Goal: Transaction & Acquisition: Purchase product/service

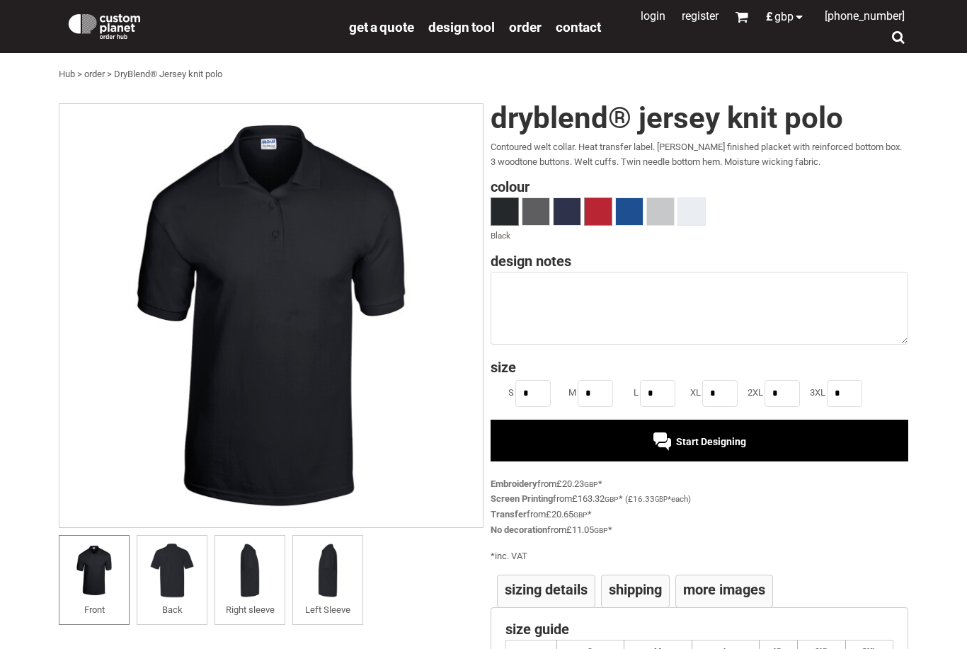
click at [595, 203] on span at bounding box center [597, 211] width 27 height 27
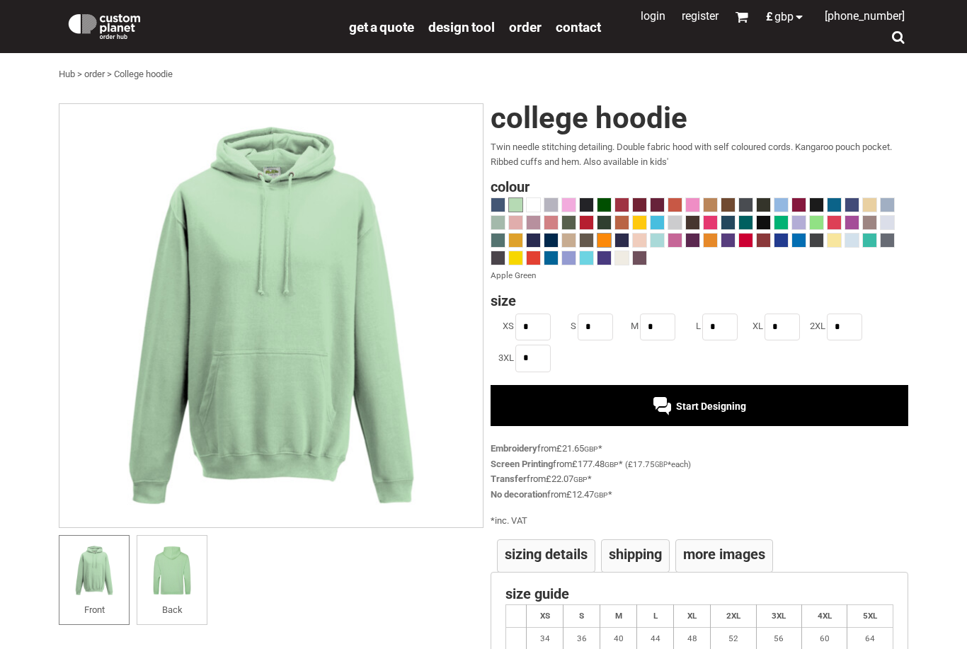
click at [601, 239] on span at bounding box center [603, 240] width 13 height 13
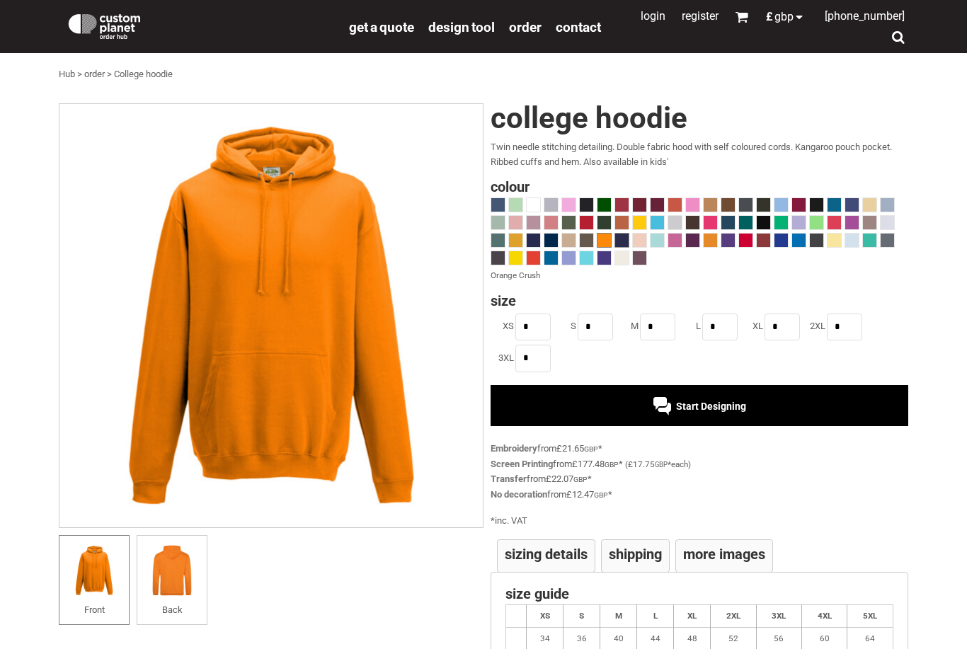
click at [616, 240] on span at bounding box center [621, 240] width 13 height 13
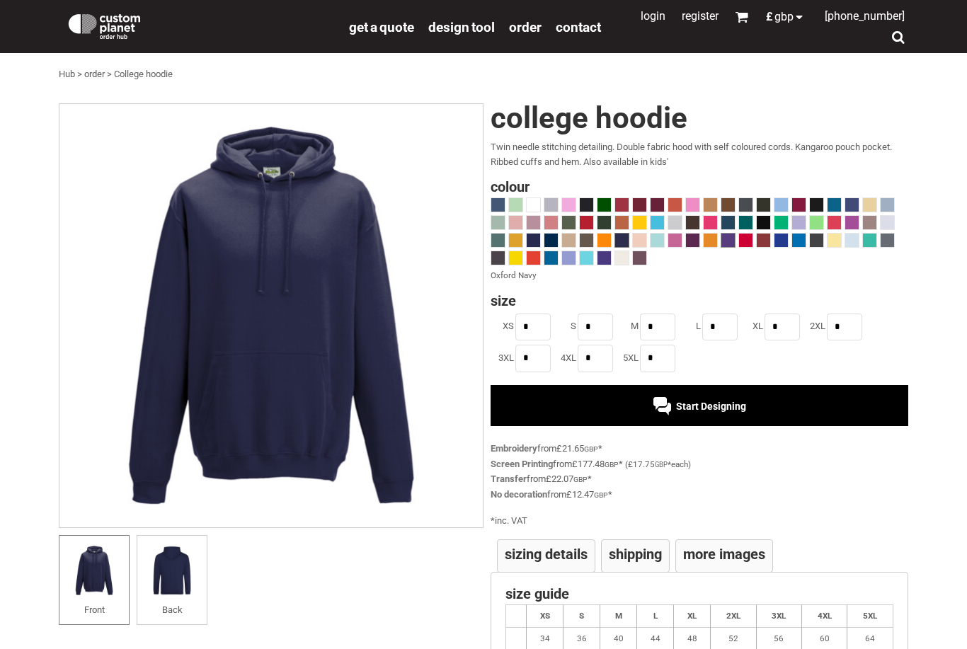
click at [727, 241] on span at bounding box center [727, 240] width 13 height 13
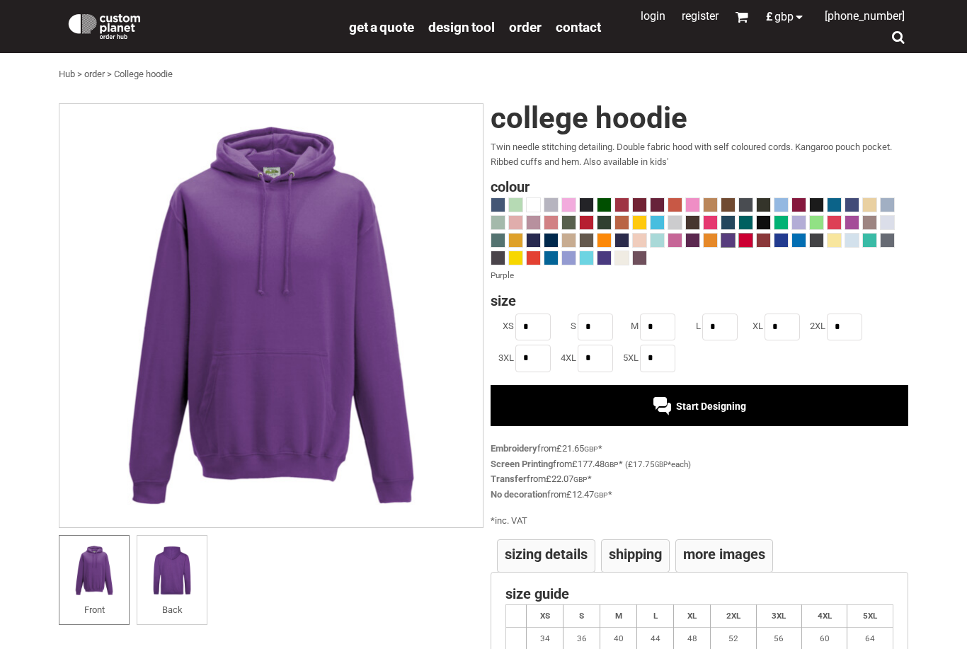
click at [747, 240] on span at bounding box center [745, 240] width 13 height 13
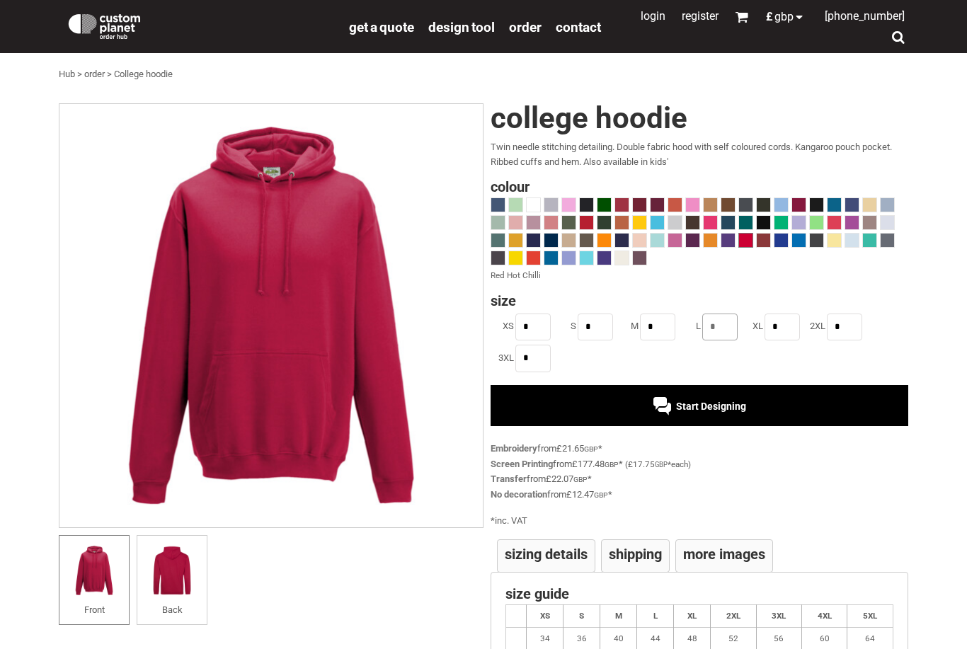
click at [730, 330] on input "*" at bounding box center [719, 326] width 35 height 27
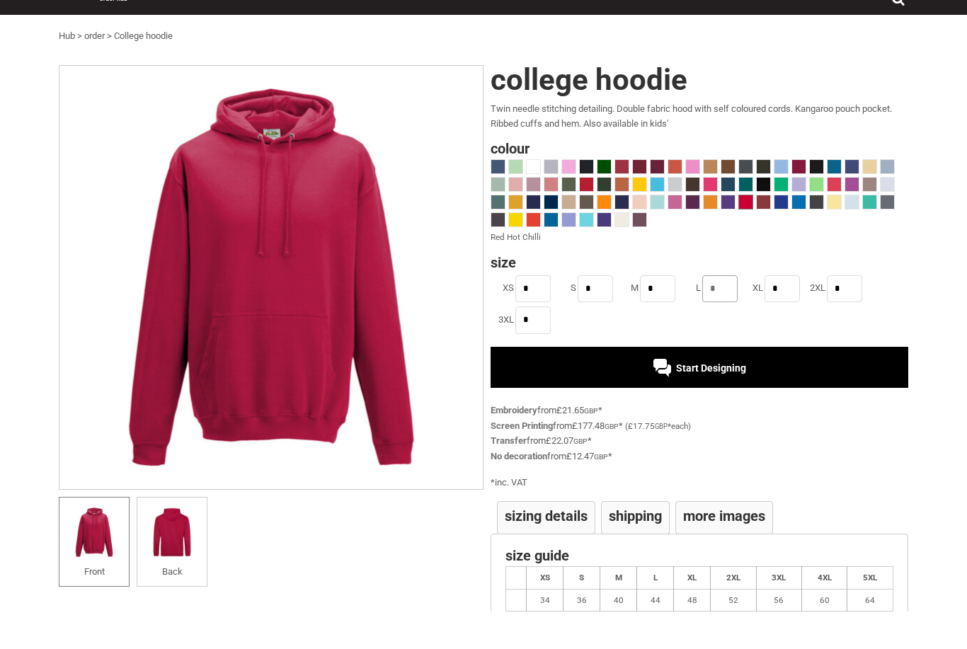
type input "*"
click at [645, 313] on input "*" at bounding box center [657, 326] width 35 height 27
click at [668, 216] on span at bounding box center [674, 222] width 13 height 13
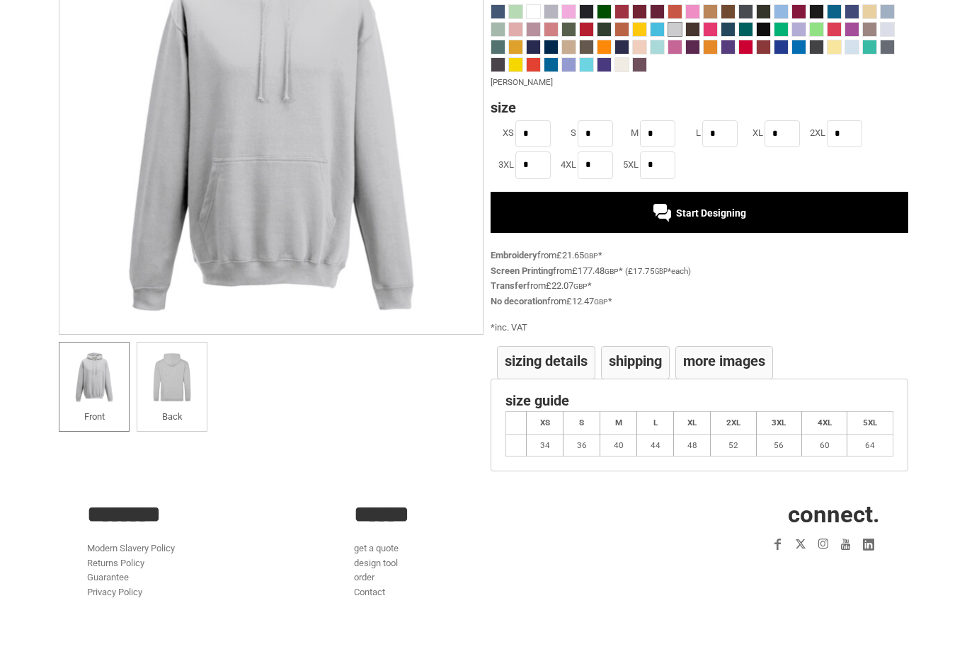
scroll to position [158, 0]
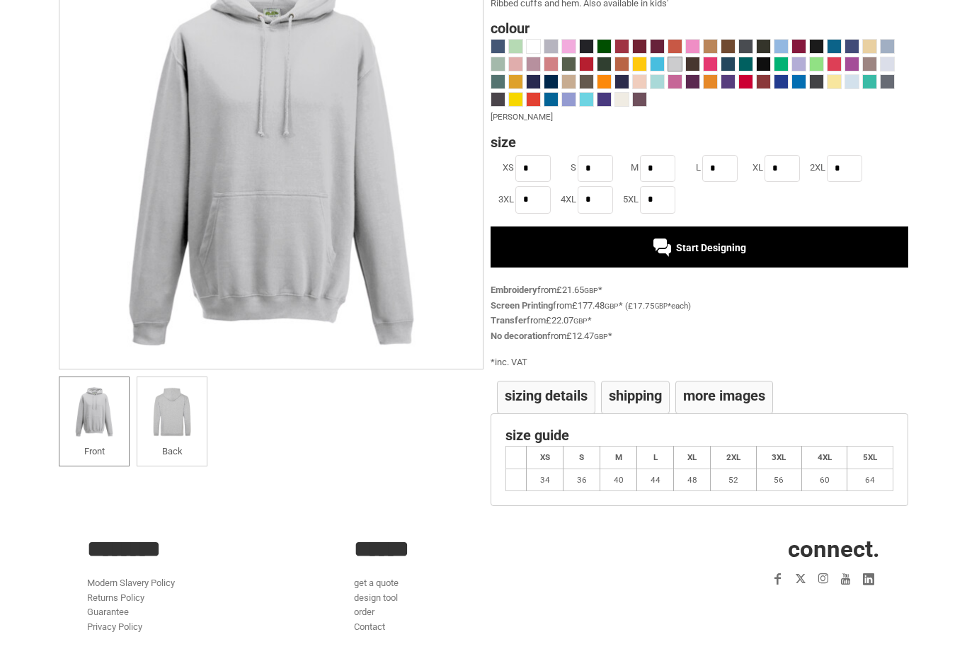
click at [697, 248] on span "Start Designing" at bounding box center [711, 248] width 70 height 11
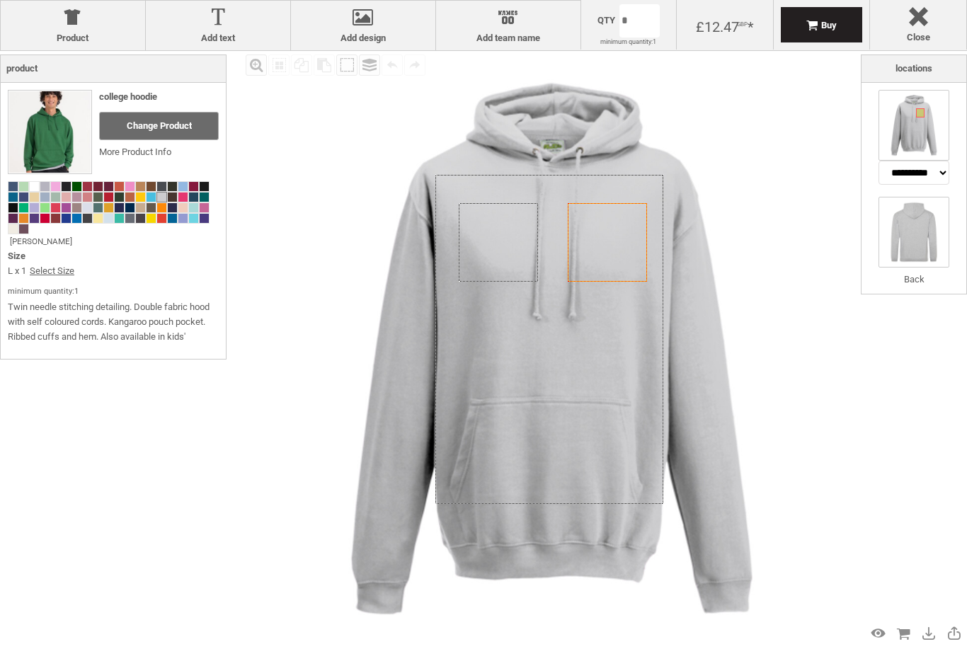
click at [913, 247] on img at bounding box center [913, 232] width 71 height 71
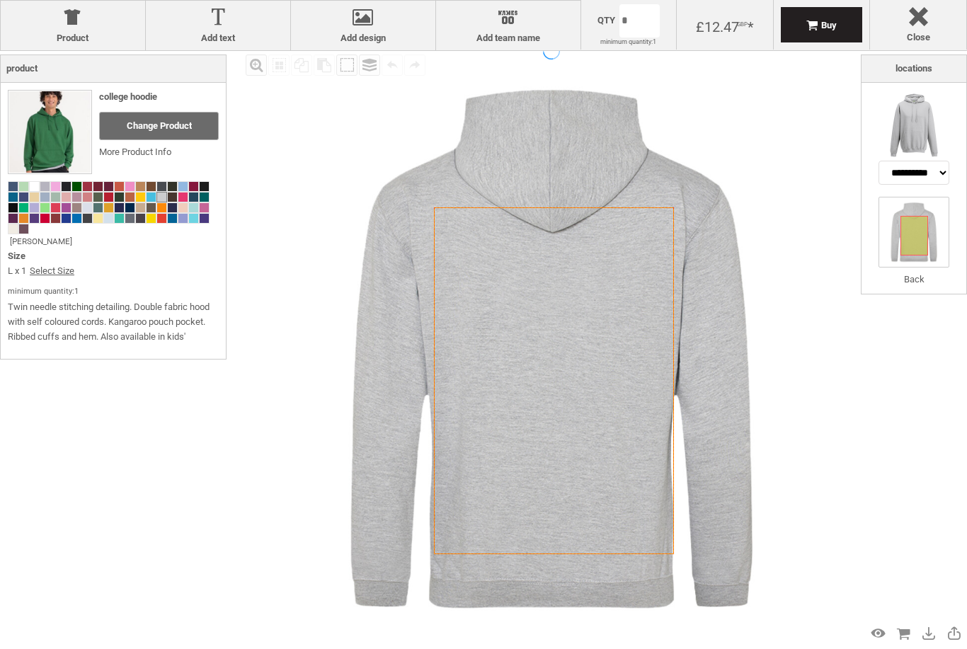
click at [926, 232] on div at bounding box center [914, 236] width 28 height 40
click at [511, 364] on icon "Created with [PERSON_NAME] 2.1.2" at bounding box center [554, 380] width 241 height 347
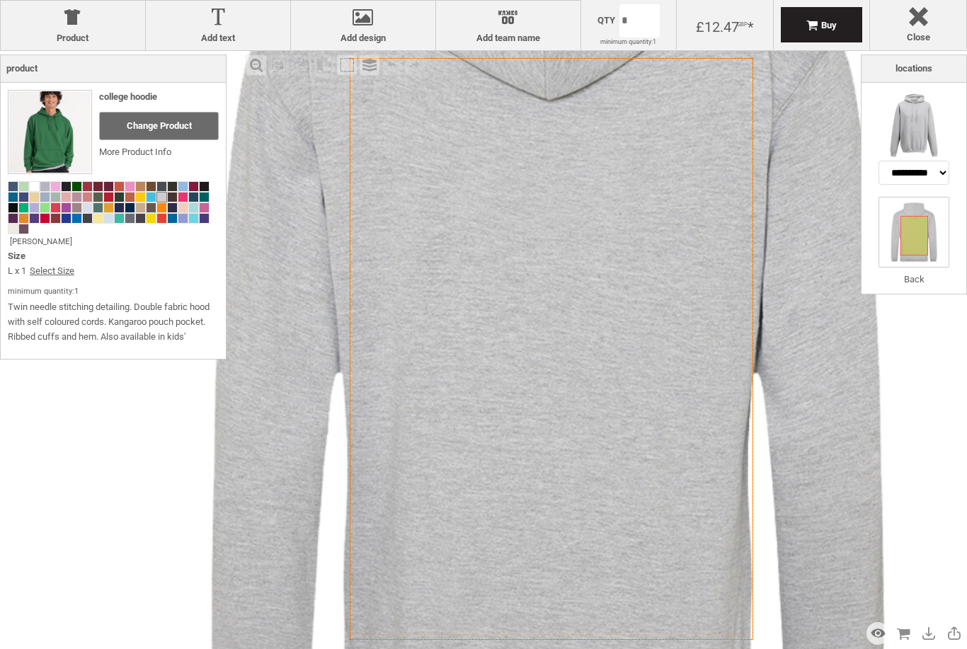
click at [511, 364] on icon "Created with [PERSON_NAME] 2.1.2" at bounding box center [551, 349] width 403 height 582
click at [369, 34] on label "Add design" at bounding box center [363, 38] width 130 height 11
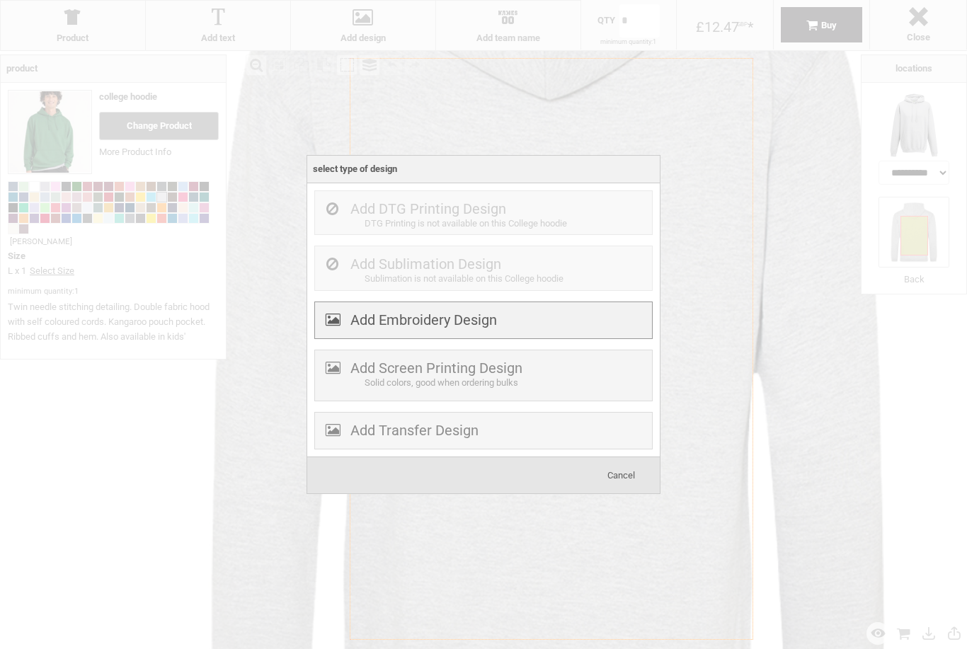
click at [512, 323] on div "Add Embroidery Design" at bounding box center [483, 320] width 338 height 38
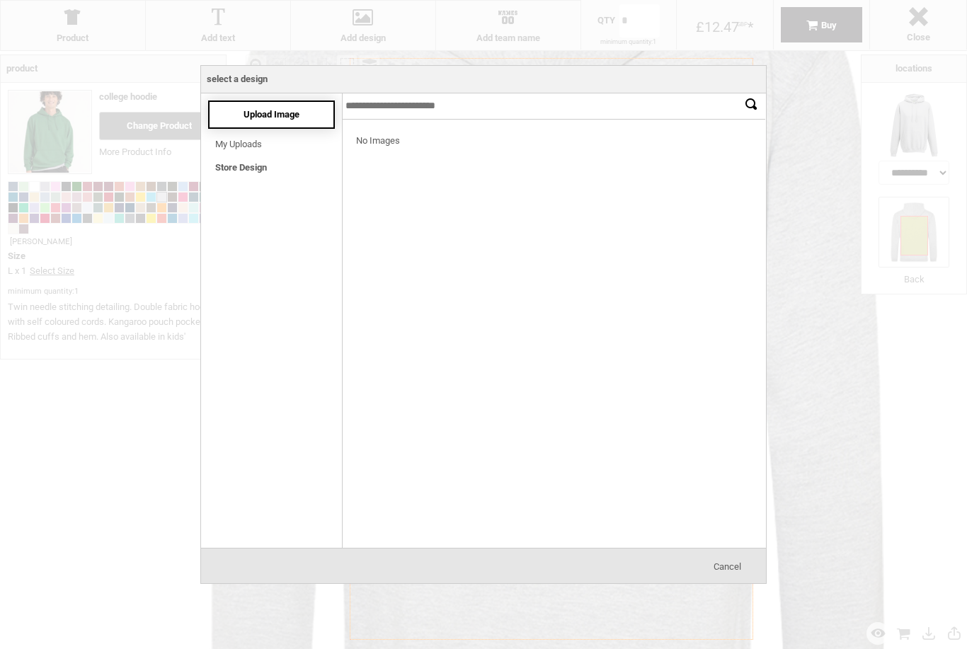
click at [284, 118] on span "Upload Image" at bounding box center [271, 114] width 56 height 11
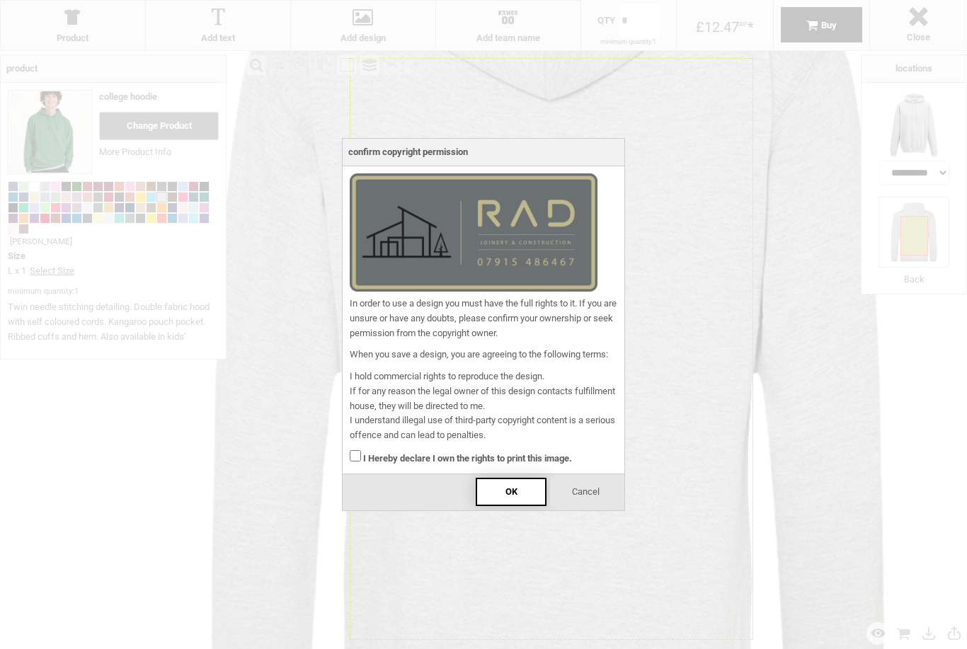
click at [524, 487] on div "OK" at bounding box center [511, 492] width 71 height 28
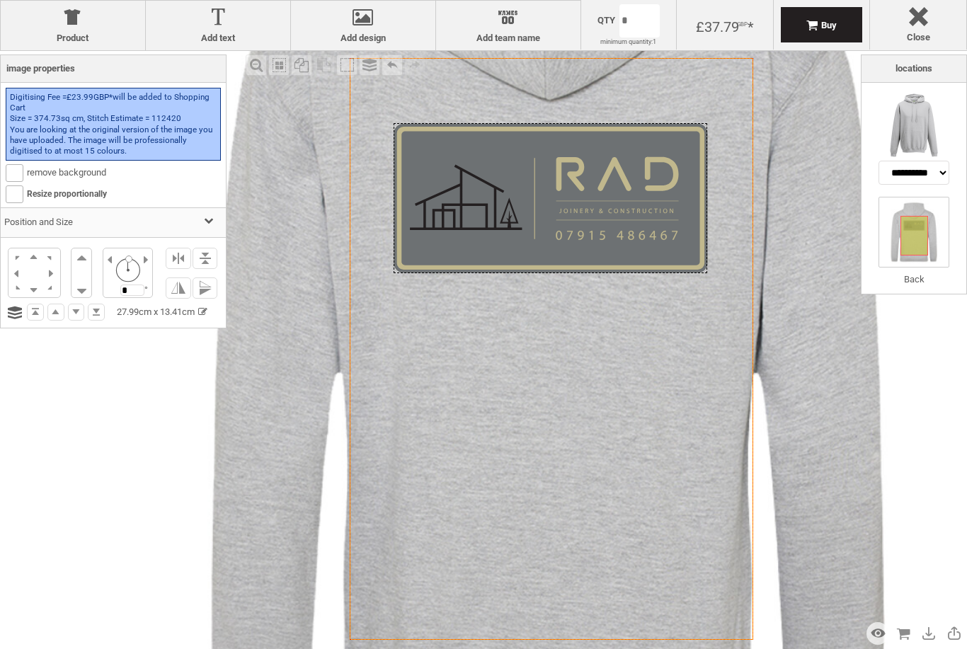
drag, startPoint x: 643, startPoint y: 165, endPoint x: 643, endPoint y: 230, distance: 65.1
click at [643, 230] on div at bounding box center [549, 198] width 313 height 150
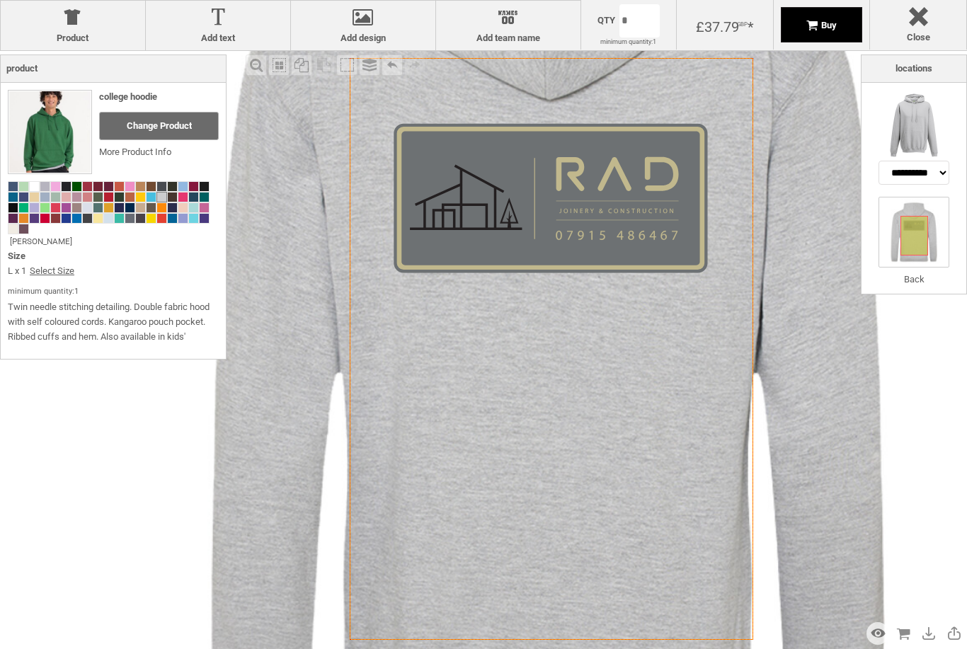
click at [832, 25] on span "Buy" at bounding box center [829, 25] width 16 height 11
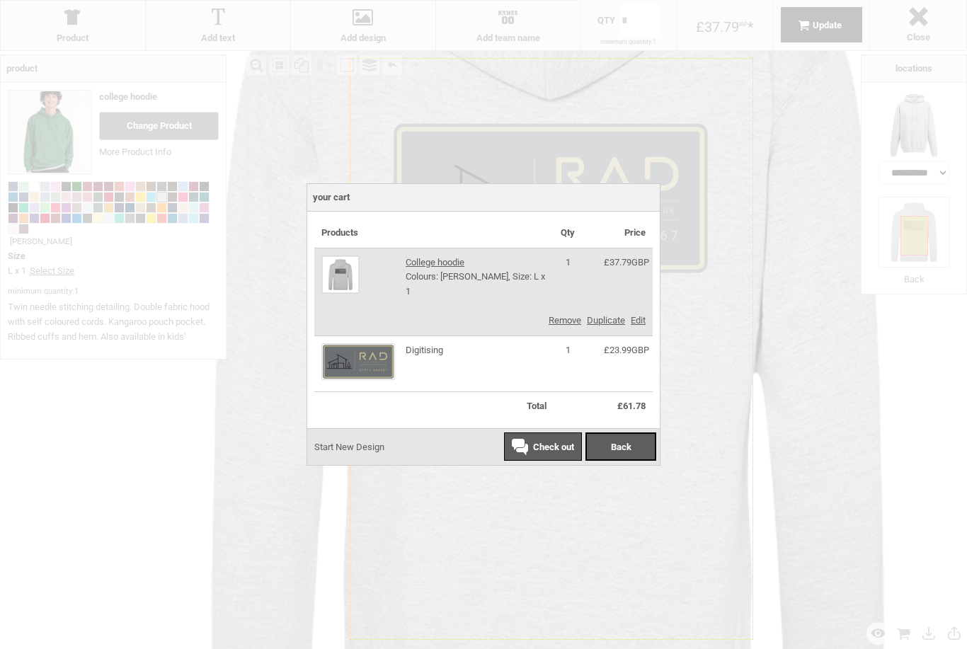
click at [640, 442] on div "Back" at bounding box center [620, 446] width 71 height 28
